Goal: Communication & Community: Answer question/provide support

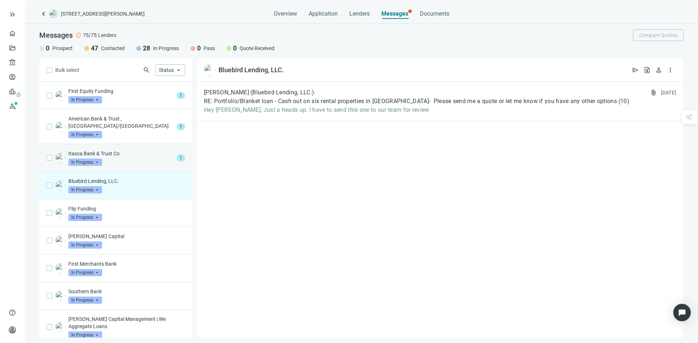
click at [124, 150] on p "Itasca Bank & Trust Co" at bounding box center [120, 153] width 105 height 7
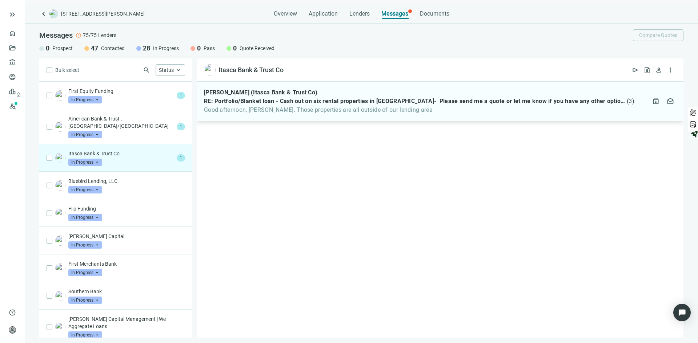
click at [318, 98] on span "RE: Portfolio/Blanket loan - Cash out on six rental properties in [GEOGRAPHIC_D…" at bounding box center [414, 101] width 421 height 7
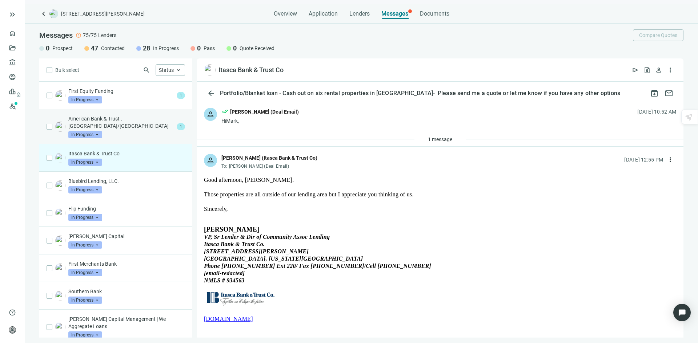
click at [140, 120] on p "American Bank & Trust , [GEOGRAPHIC_DATA]/[GEOGRAPHIC_DATA]" at bounding box center [120, 122] width 105 height 15
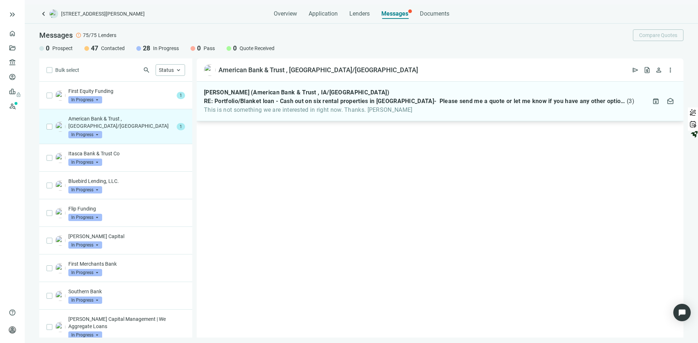
click at [287, 104] on span "RE: Portfolio/Blanket loan - Cash out on six rental properties in [GEOGRAPHIC_D…" at bounding box center [414, 101] width 421 height 7
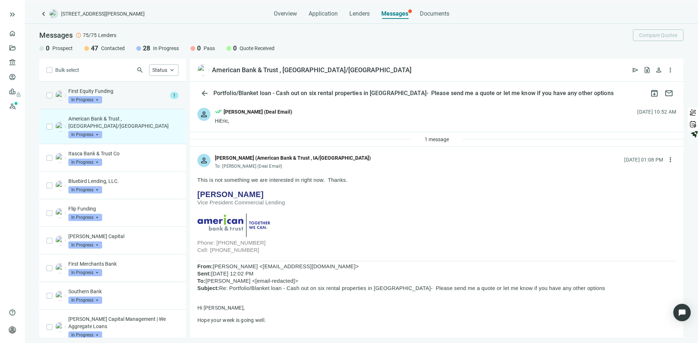
click at [128, 98] on div "First Equity Funding In Progress arrow_drop_down" at bounding box center [117, 96] width 99 height 16
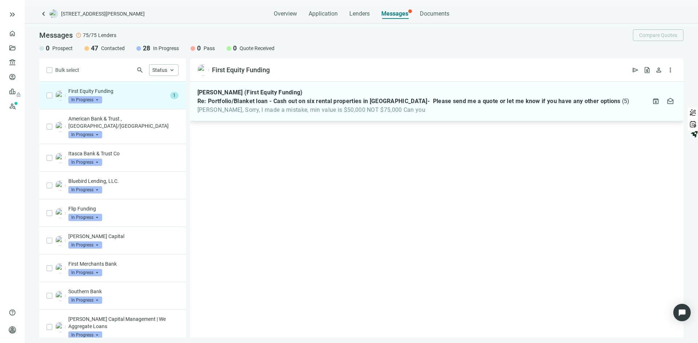
click at [306, 101] on span "Re: Portfolio/Blanket loan - Cash out on six rental properties in [GEOGRAPHIC_D…" at bounding box center [408, 101] width 423 height 7
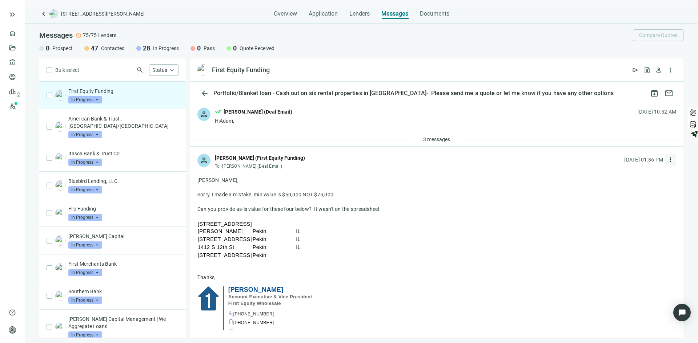
click at [666, 159] on span "more_vert" at bounding box center [669, 159] width 7 height 7
click at [617, 175] on span "Reply" at bounding box center [616, 177] width 12 height 6
type textarea "**********"
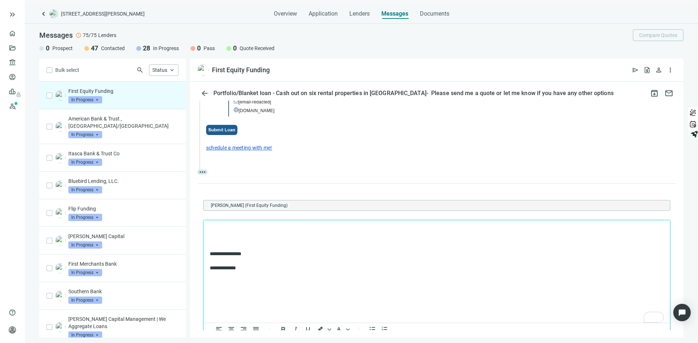
scroll to position [500, 0]
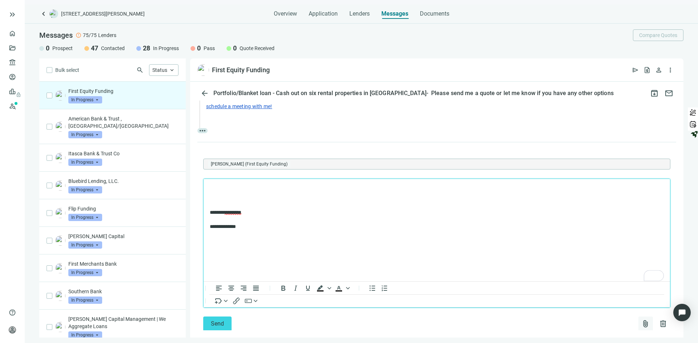
click at [641, 320] on span "attach_file" at bounding box center [645, 324] width 9 height 9
click at [597, 282] on span "Сhoose from deal documents" at bounding box center [606, 281] width 66 height 6
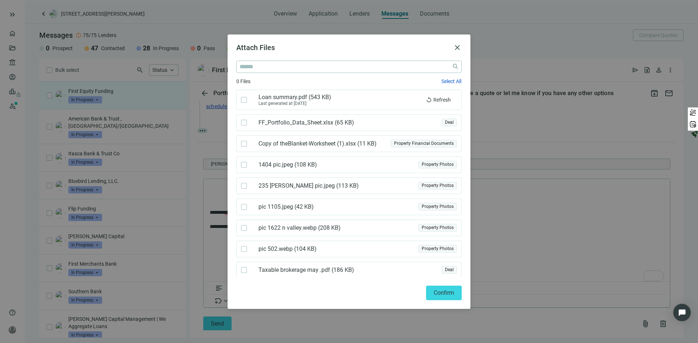
click at [247, 118] on use at bounding box center [247, 118] width 0 height 0
click at [445, 292] on span "Confirm" at bounding box center [443, 293] width 20 height 7
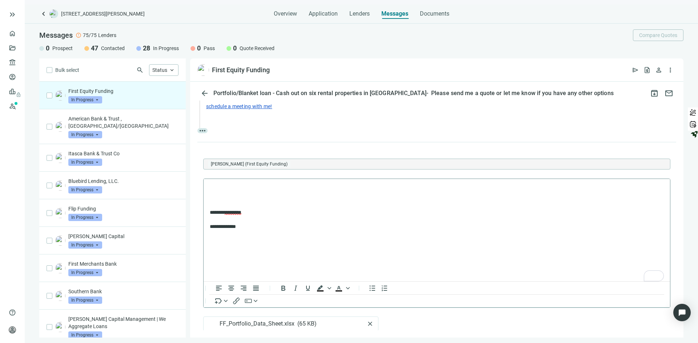
click at [233, 191] on p "To enrich screen reader interactions, please activate Accessibility in Grammarl…" at bounding box center [436, 188] width 454 height 7
click at [214, 187] on span "********" at bounding box center [216, 187] width 15 height 5
click at [243, 219] on div "Attached" at bounding box center [249, 219] width 31 height 9
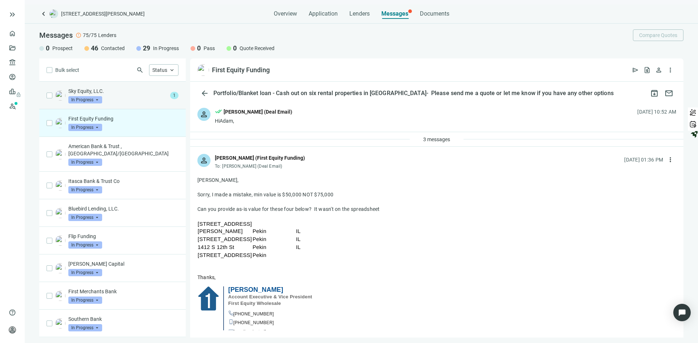
click at [126, 98] on div "Sky Equity, LLC. In Progress arrow_drop_down" at bounding box center [117, 96] width 99 height 16
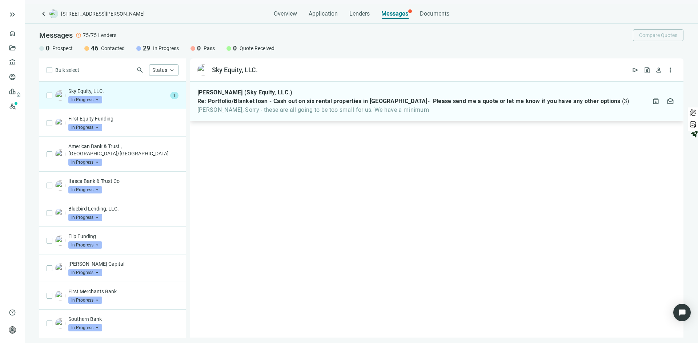
click at [311, 112] on span "Patrick, Sorry - these are all going to be too small for us. We have a minimum" at bounding box center [413, 109] width 432 height 7
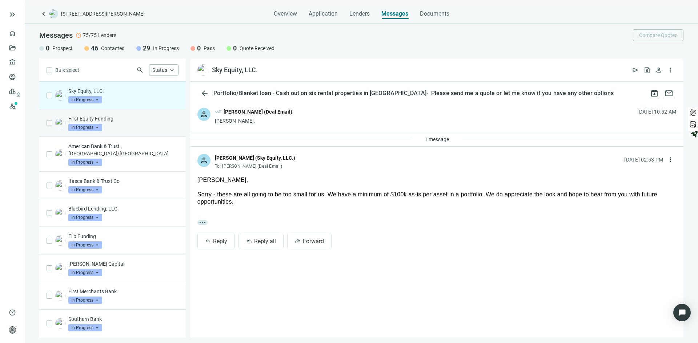
click at [124, 118] on p "First Equity Funding" at bounding box center [123, 118] width 110 height 7
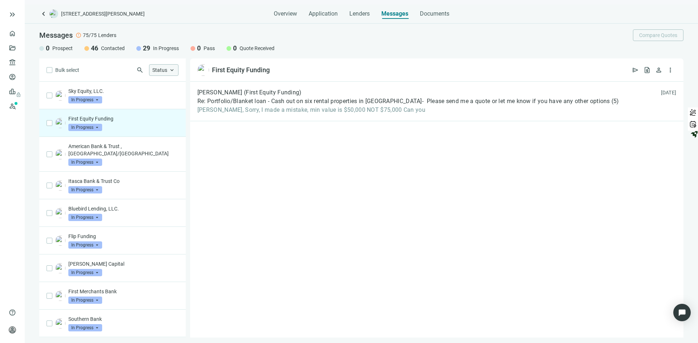
click at [173, 69] on span "keyboard_arrow_up" at bounding box center [172, 70] width 7 height 7
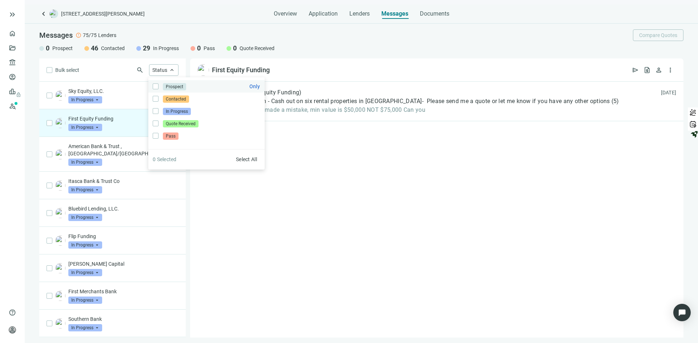
click at [175, 85] on span "Prospect" at bounding box center [174, 86] width 23 height 7
click at [320, 177] on div "Adam Scolvill (First Equity Funding) Re: Portfolio/Blanket loan - Cash out on s…" at bounding box center [436, 210] width 493 height 256
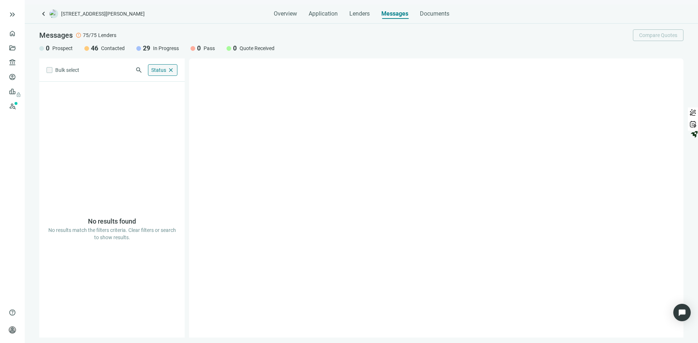
click at [171, 69] on span "close" at bounding box center [171, 70] width 7 height 7
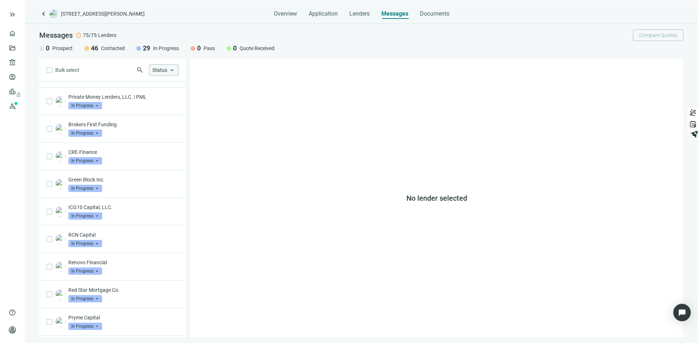
scroll to position [327, 0]
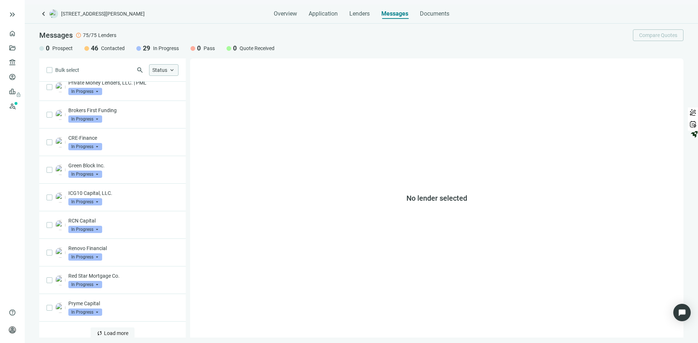
click at [106, 331] on span "Load more" at bounding box center [116, 334] width 24 height 6
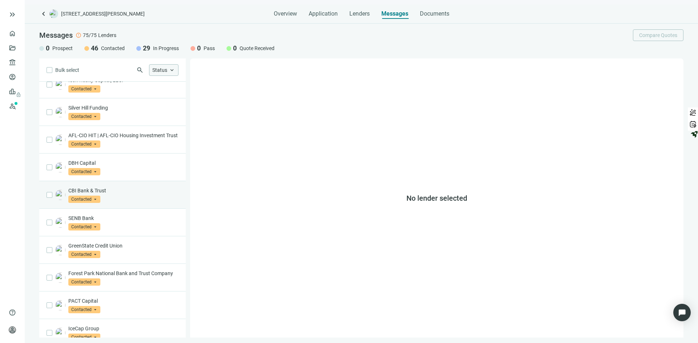
scroll to position [893, 0]
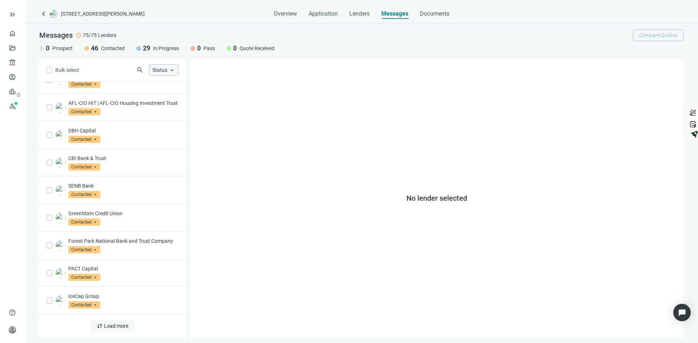
click at [106, 327] on span "Load more" at bounding box center [116, 326] width 24 height 6
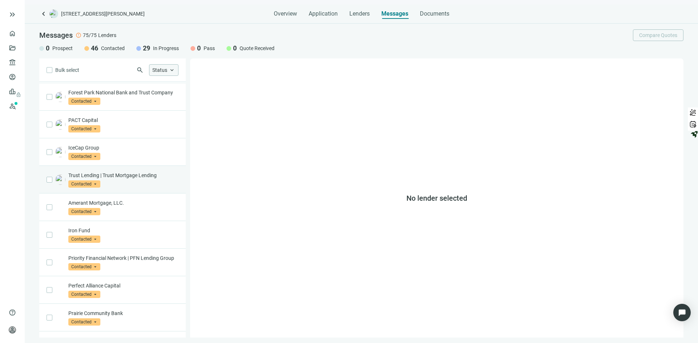
scroll to position [1039, 0]
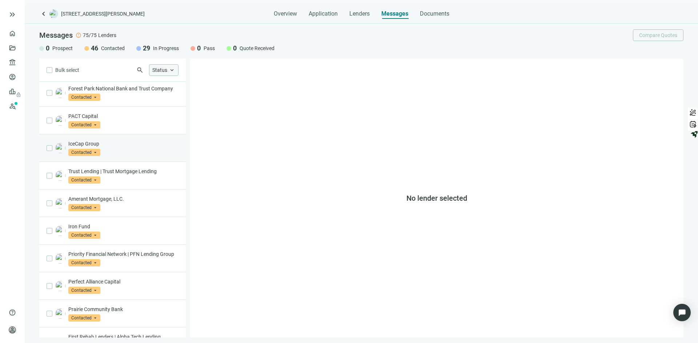
click at [133, 148] on p "IceCap Group" at bounding box center [123, 143] width 110 height 7
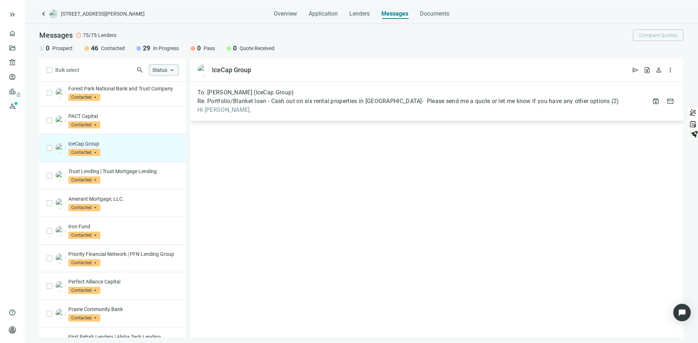
click at [439, 110] on span "Hi Natan," at bounding box center [407, 109] width 421 height 7
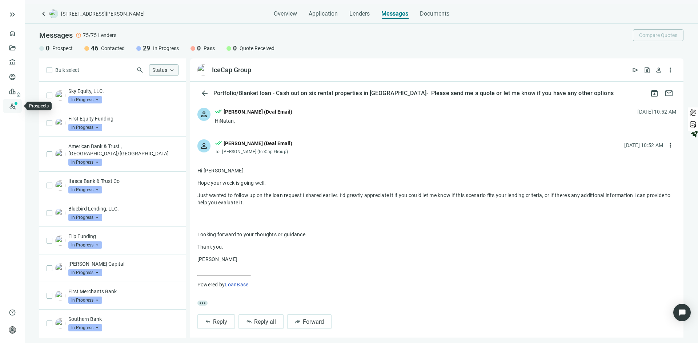
click at [18, 105] on link "Prospects New" at bounding box center [29, 106] width 23 height 15
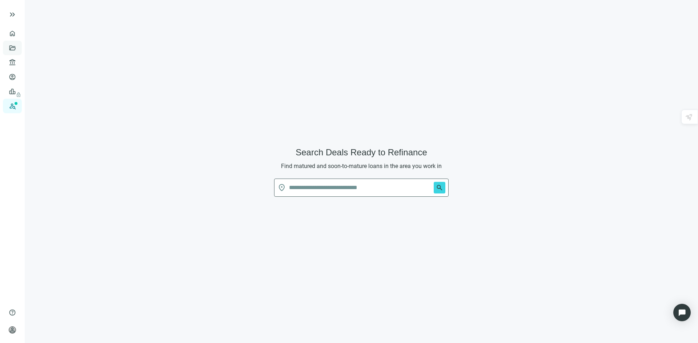
click at [18, 51] on link "Deals" at bounding box center [24, 48] width 13 height 6
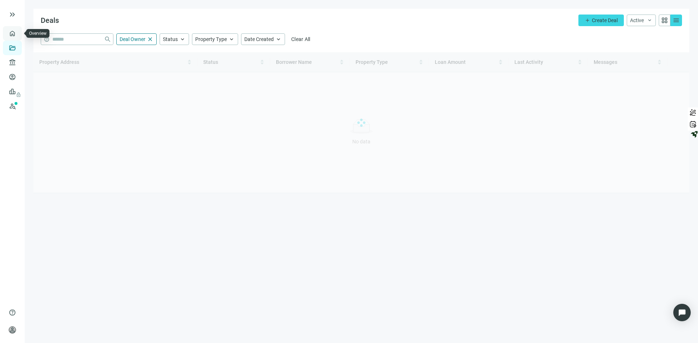
click at [18, 32] on link "Overview" at bounding box center [28, 34] width 21 height 6
